Goal: Information Seeking & Learning: Learn about a topic

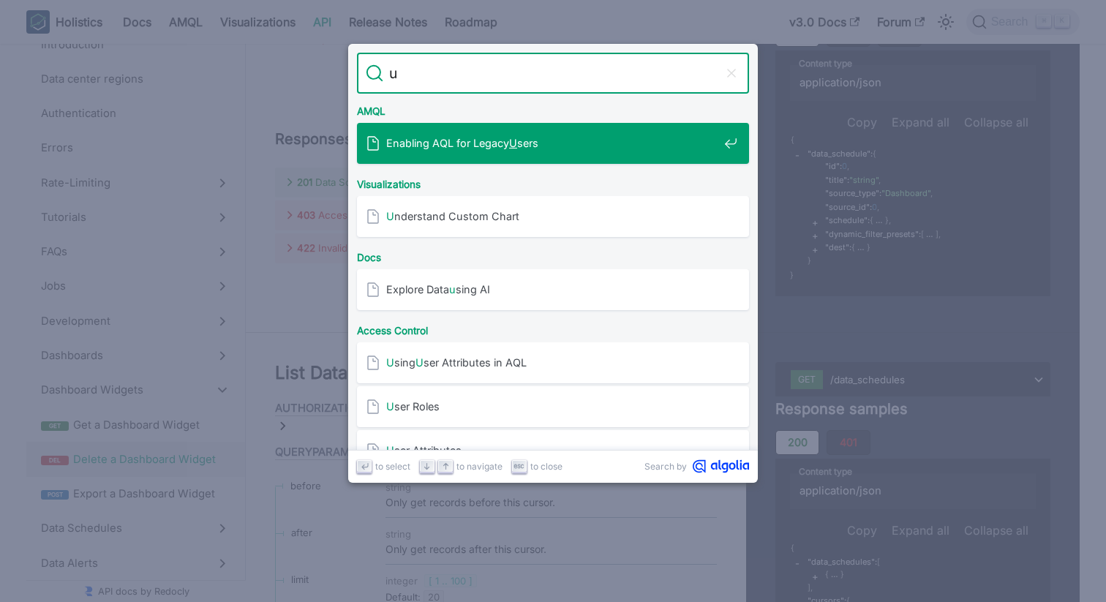
type input "u"
type input "ú"
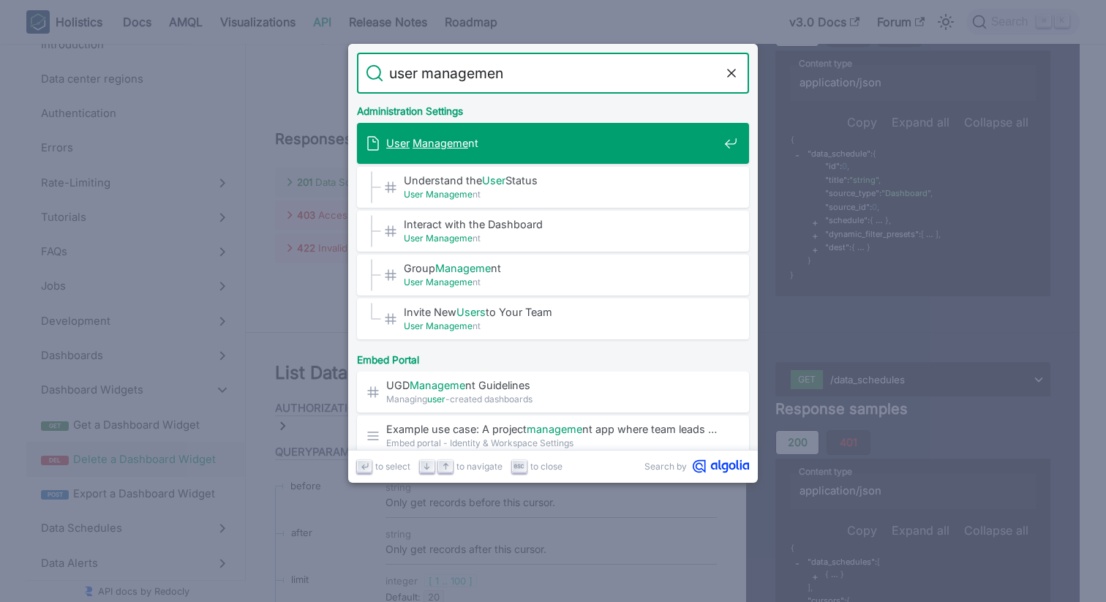
type input "user management"
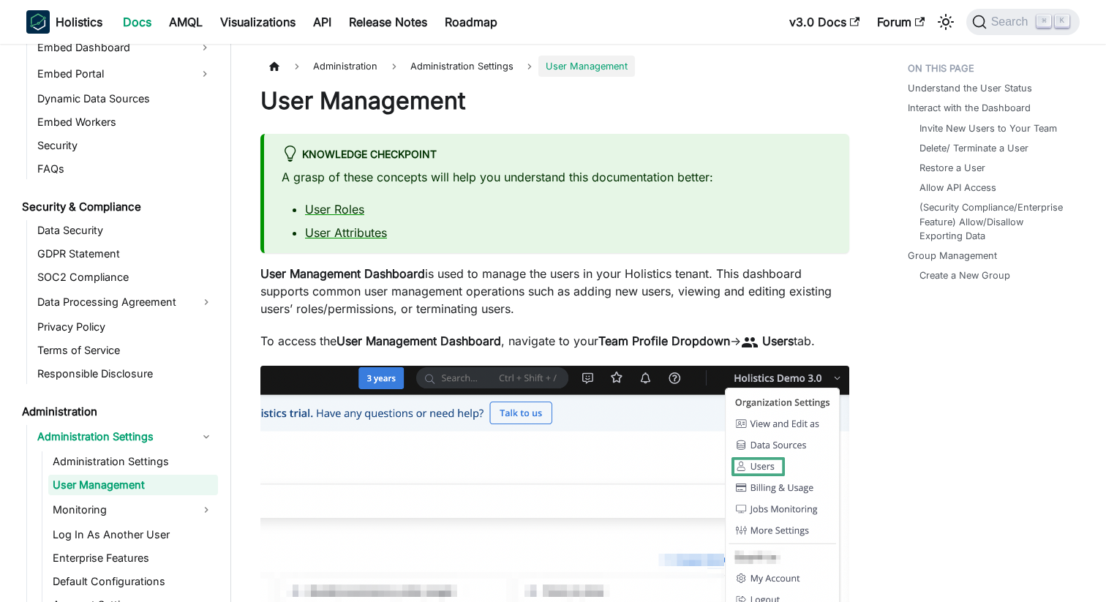
scroll to position [1540, 0]
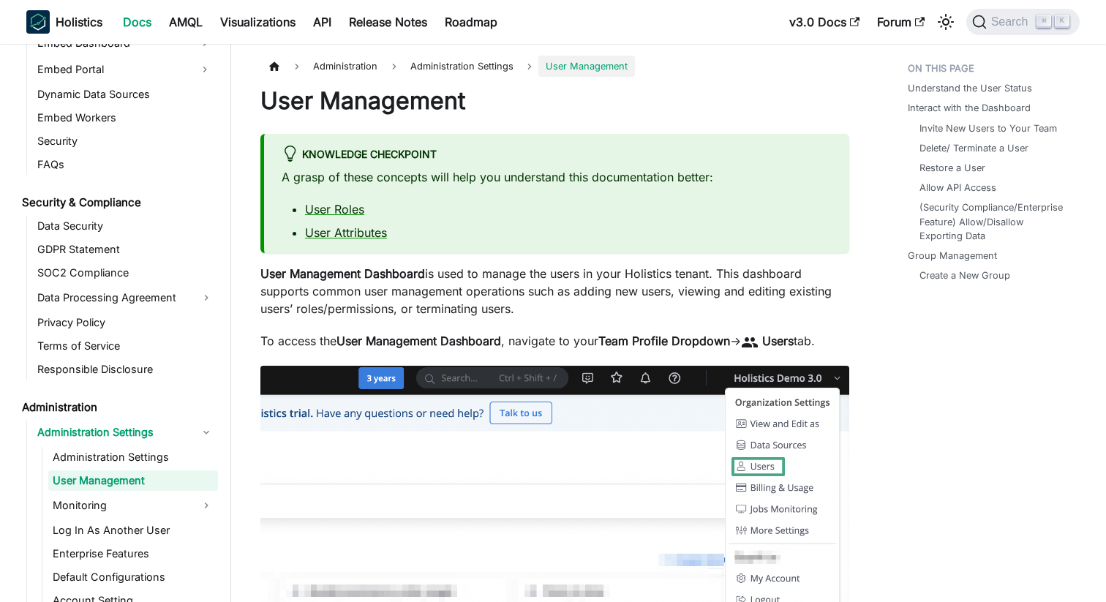
click at [779, 286] on p "User Management Dashboard is used to manage the users in your Holistics tenant.…" at bounding box center [554, 291] width 589 height 53
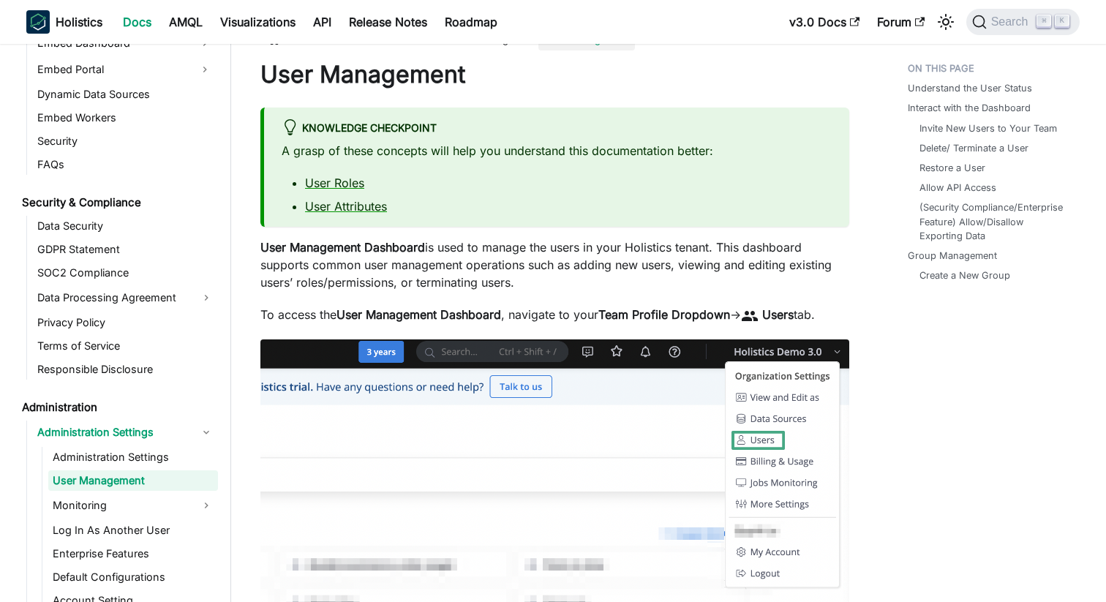
scroll to position [34, 0]
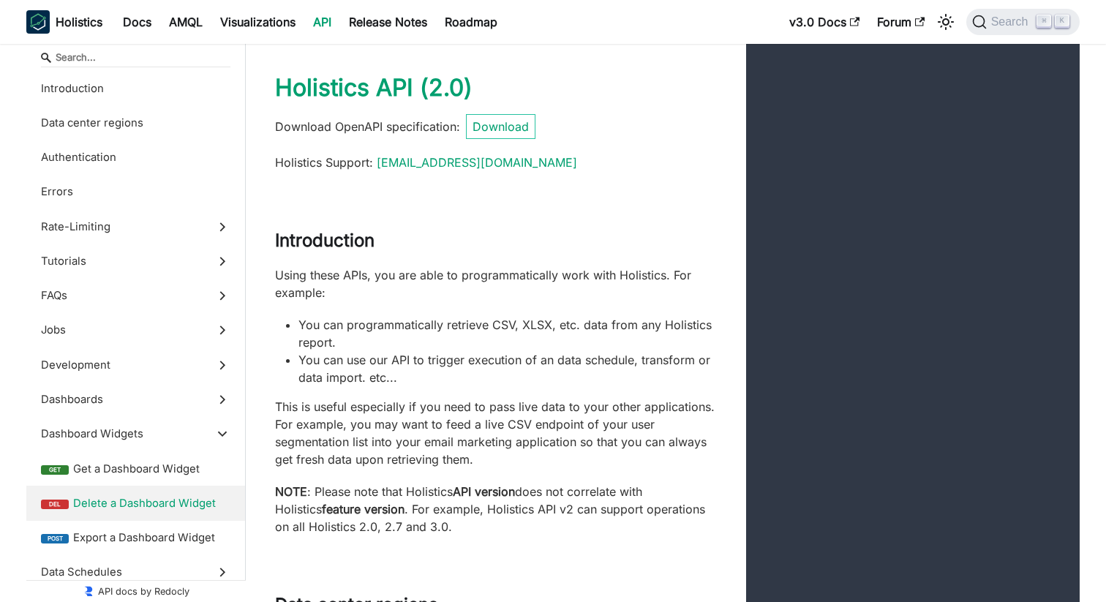
click at [1016, 18] on span "Search" at bounding box center [1012, 21] width 50 height 13
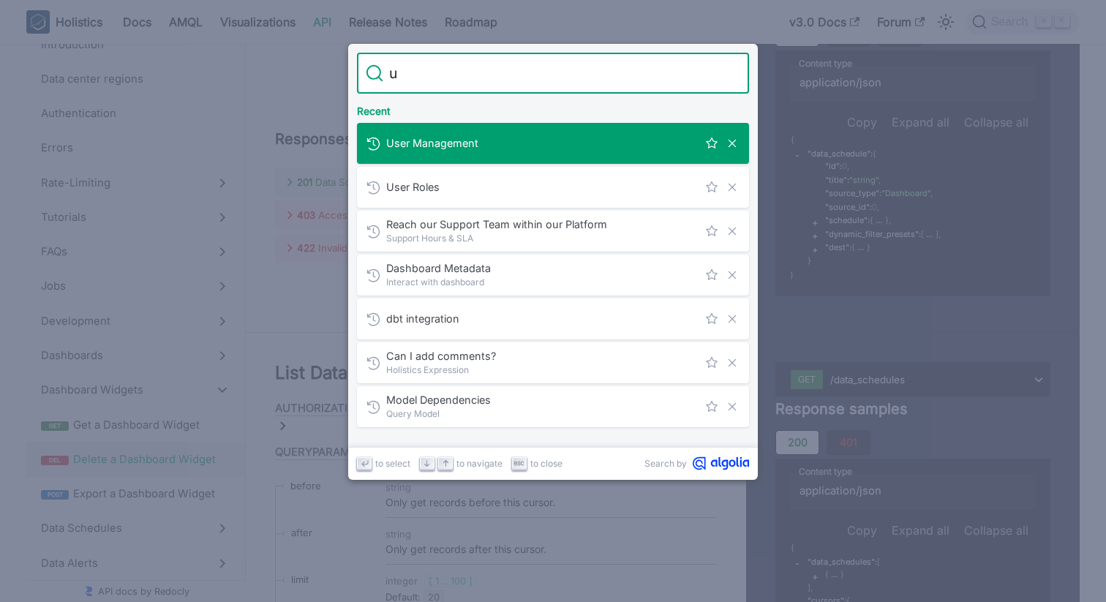
type input "u"
type input "ú"
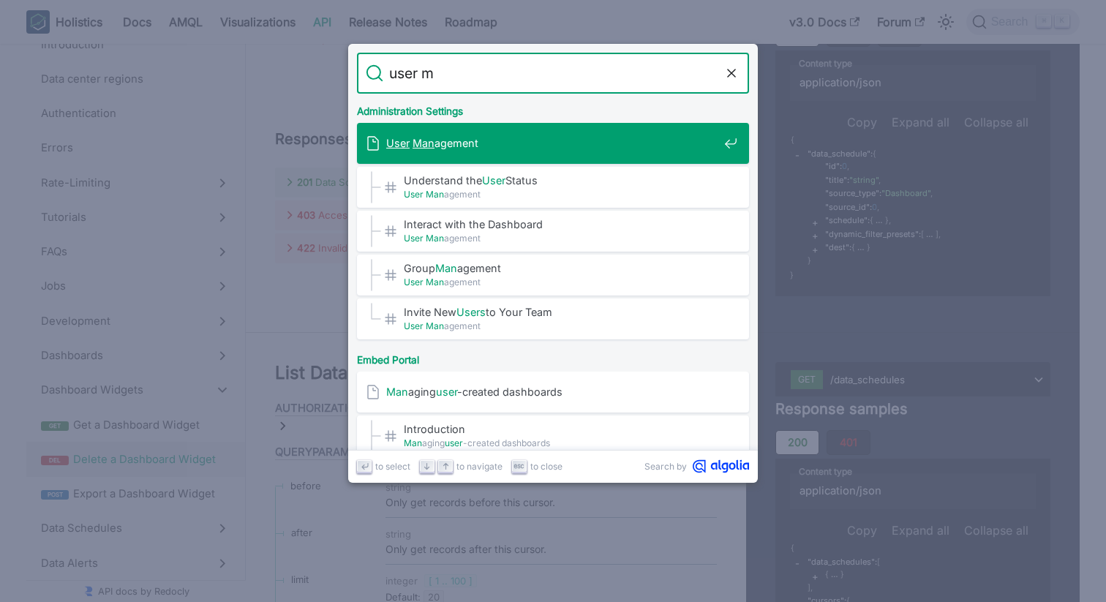
type input "user [PERSON_NAME]"
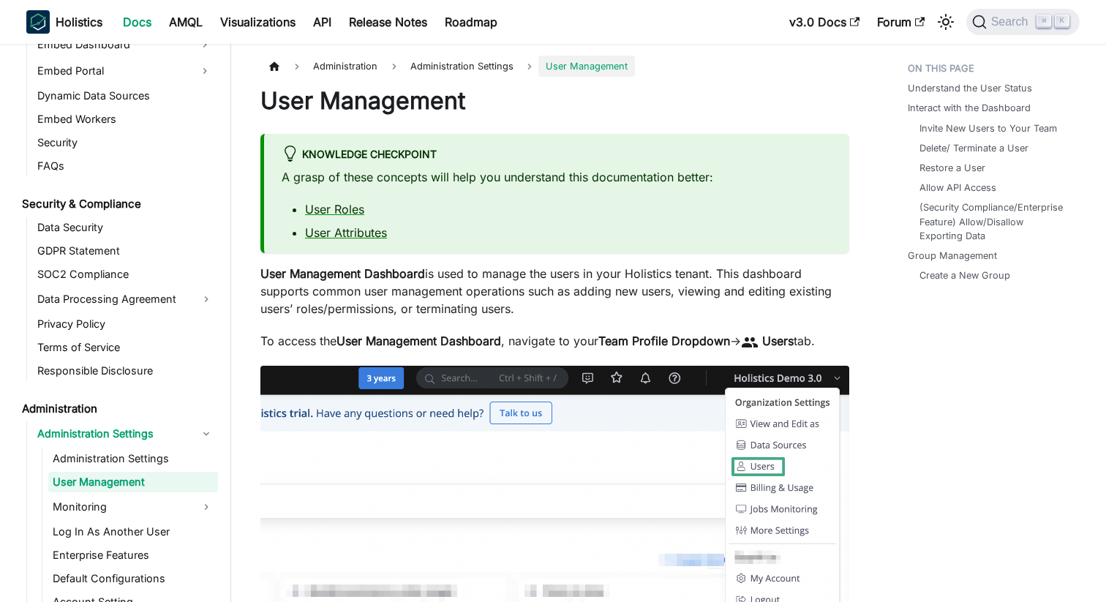
scroll to position [1540, 0]
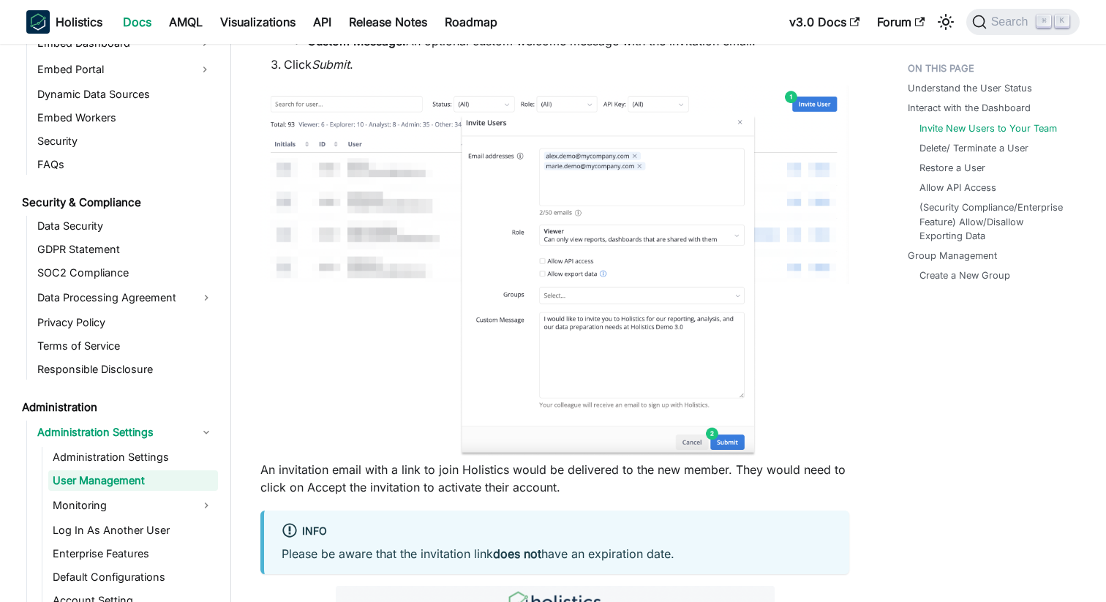
scroll to position [1498, 0]
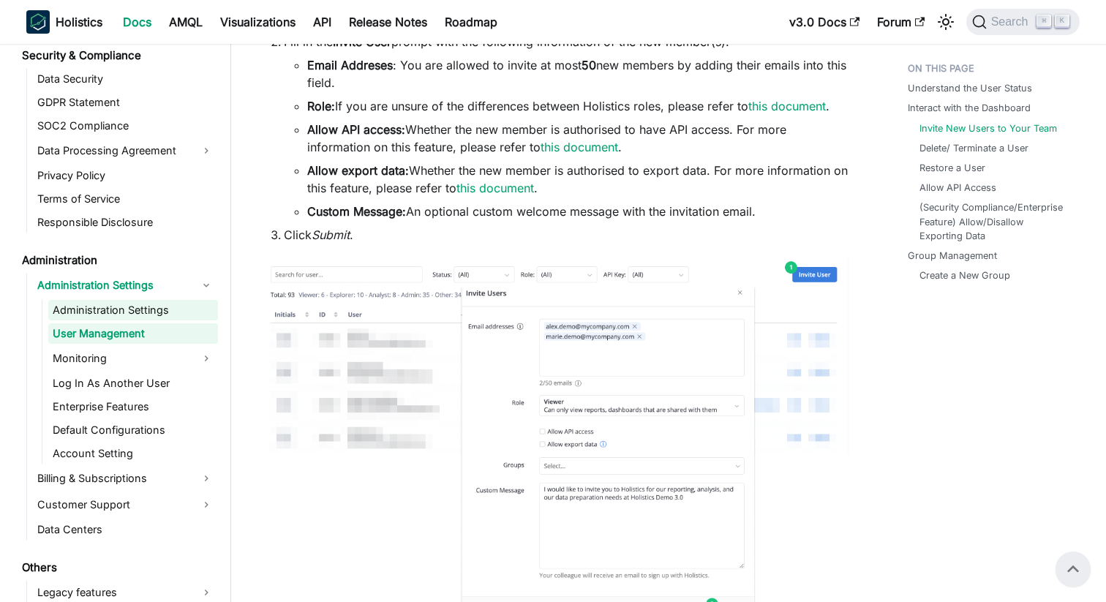
scroll to position [1721, 0]
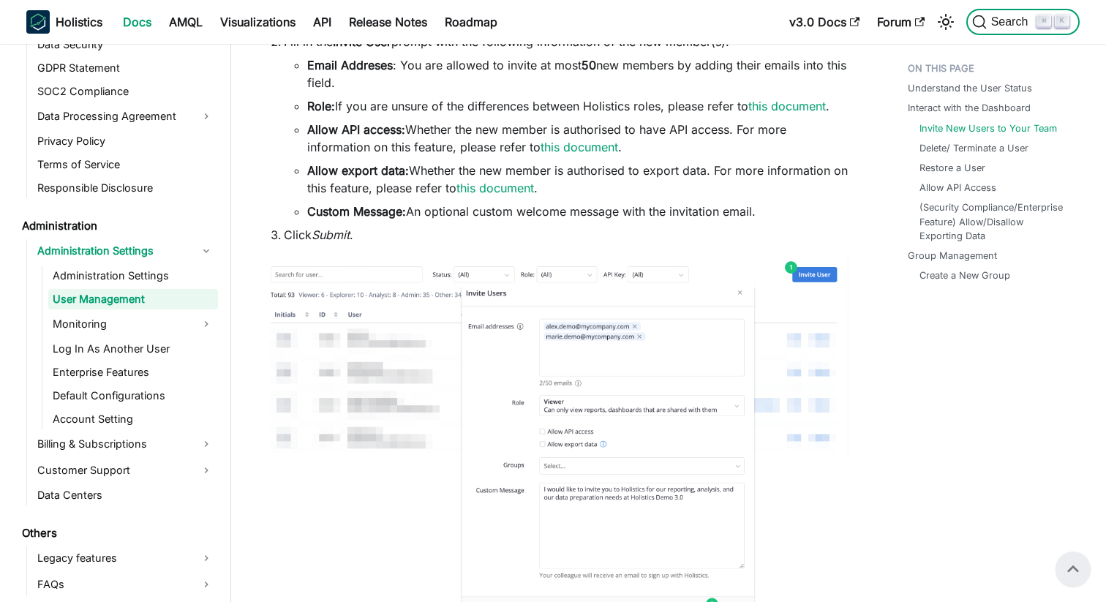
click at [994, 25] on span "Search" at bounding box center [1012, 21] width 50 height 13
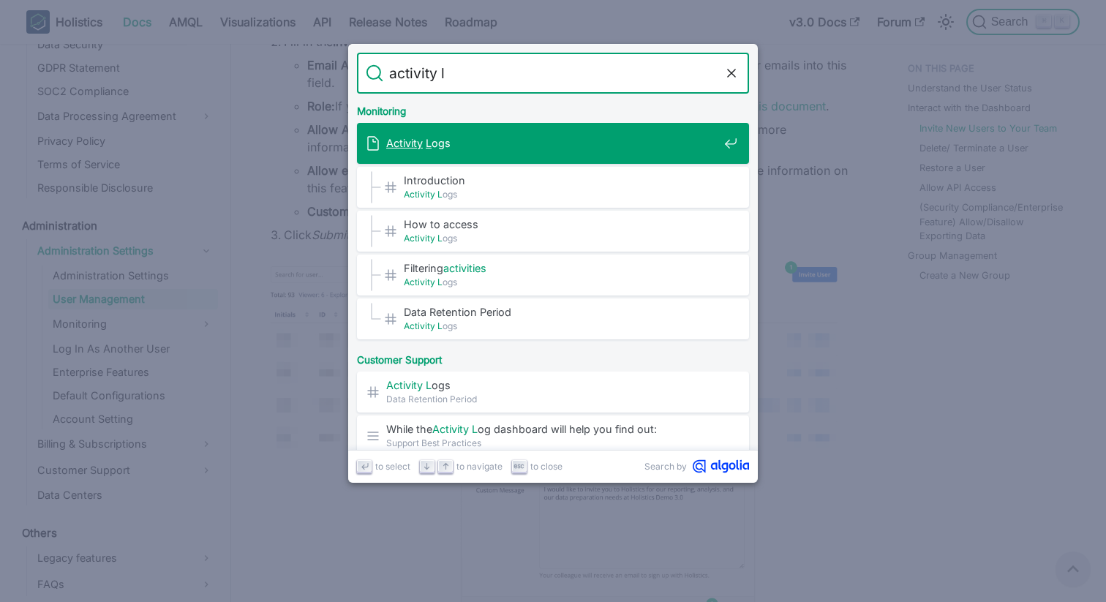
type input "activity lo"
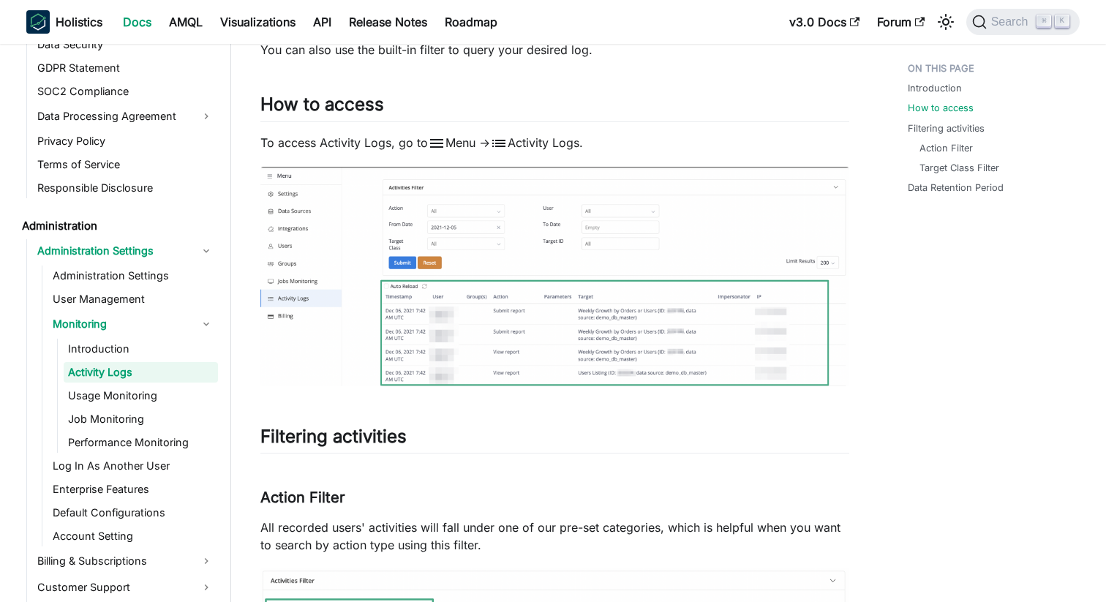
scroll to position [184, 0]
click at [618, 288] on img at bounding box center [554, 277] width 589 height 219
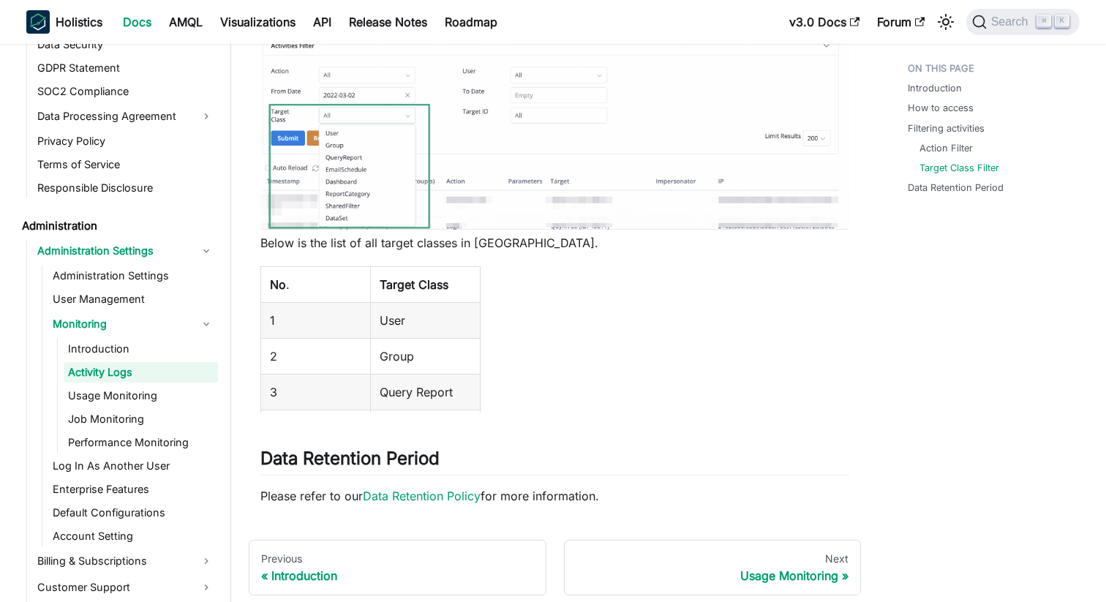
scroll to position [1206, 0]
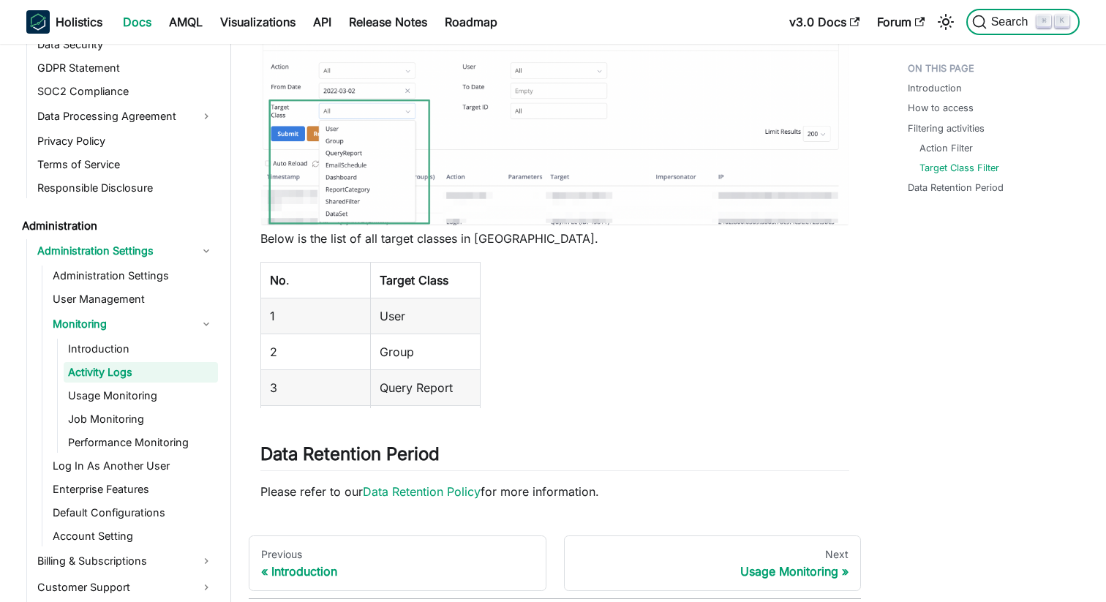
click at [994, 10] on button "Search ⌘ K" at bounding box center [1022, 22] width 113 height 26
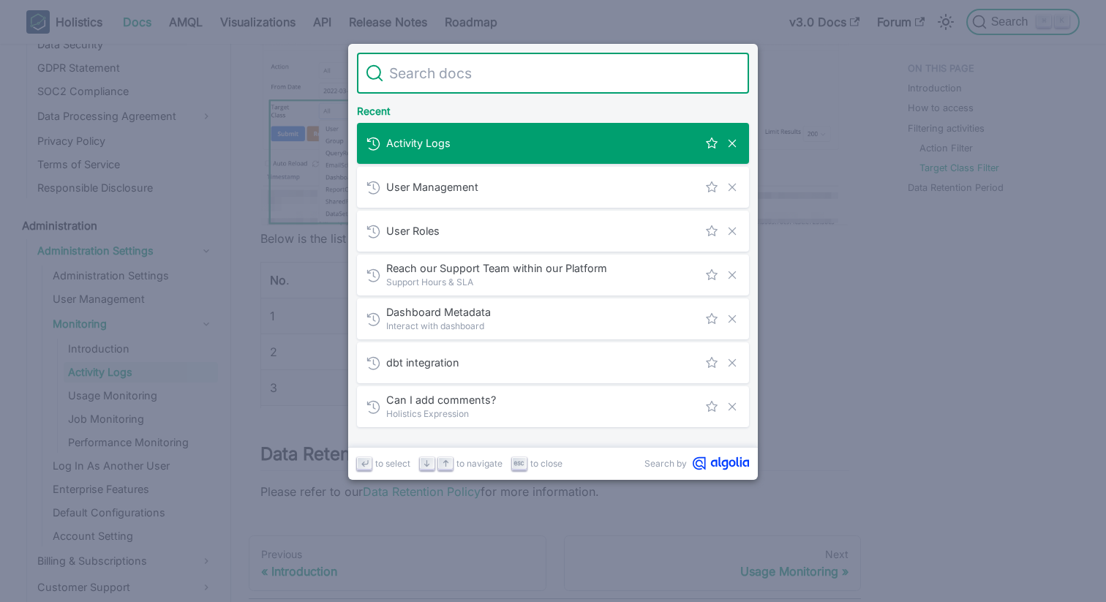
type input "y"
type input "u"
type input "ú"
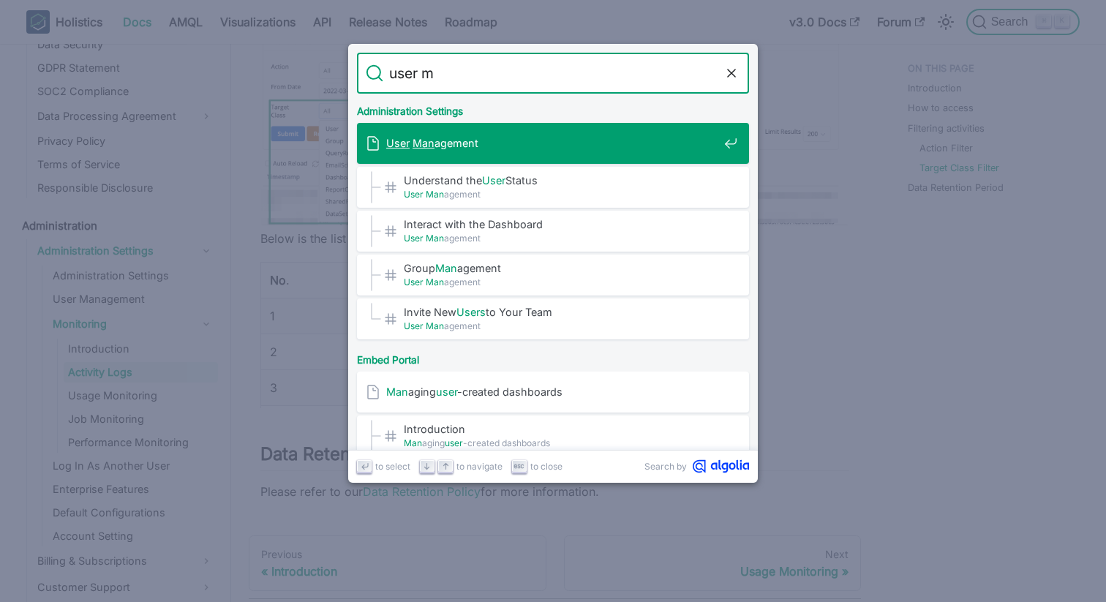
type input "user [PERSON_NAME]"
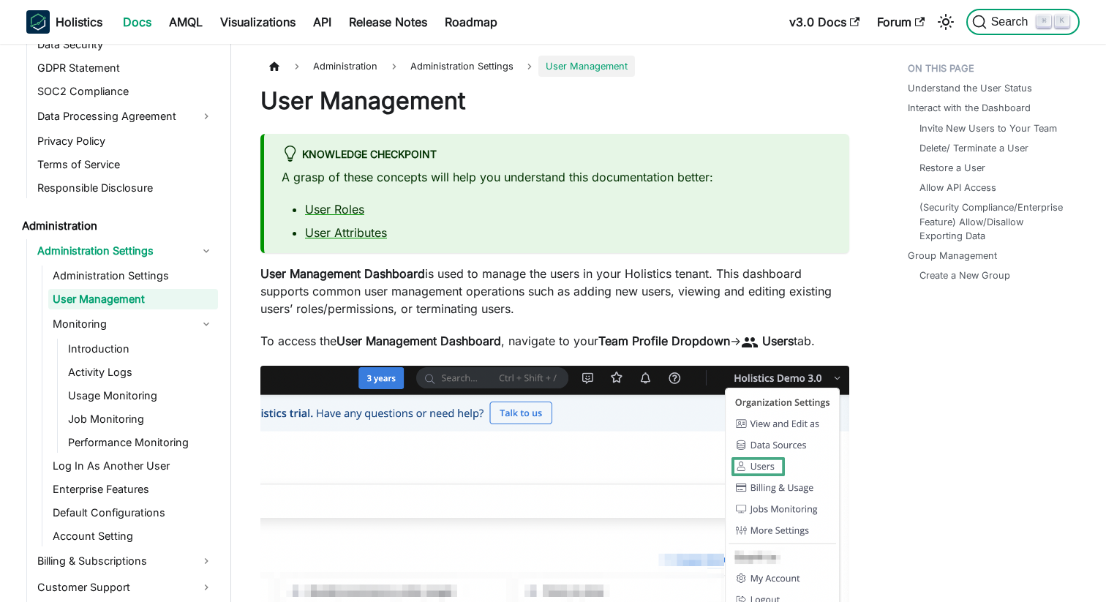
click at [991, 26] on span "Search" at bounding box center [1012, 21] width 50 height 13
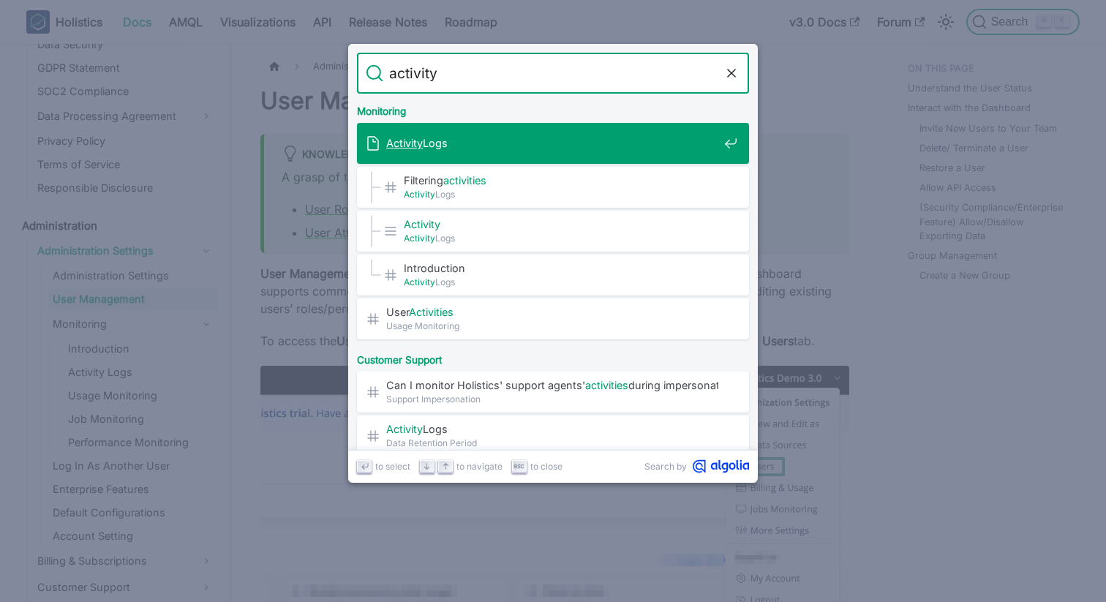
type input "activity"
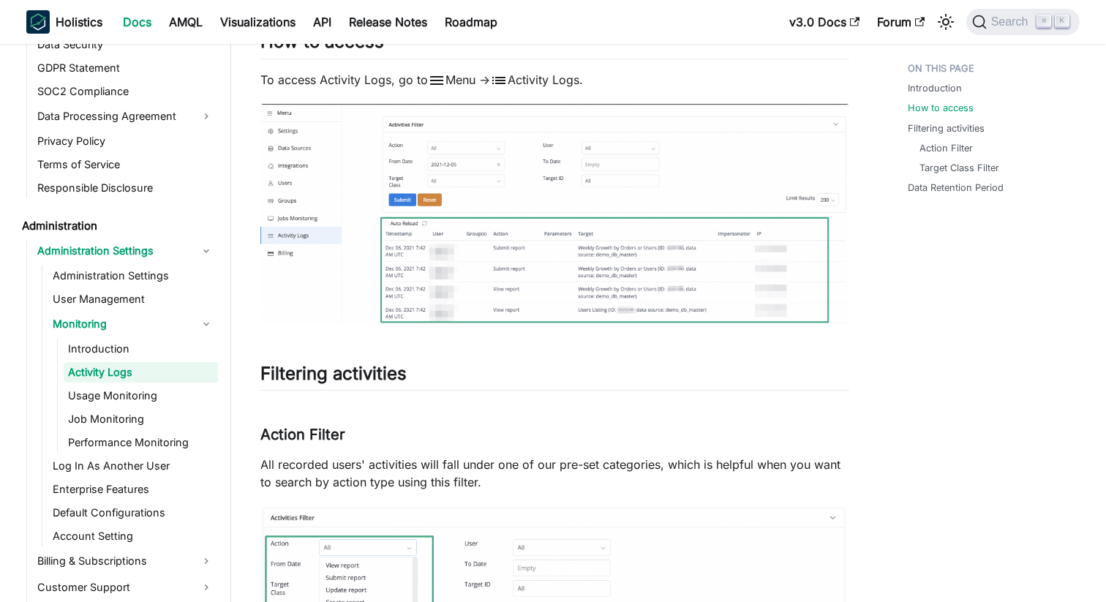
scroll to position [252, 0]
